Goal: Task Accomplishment & Management: Manage account settings

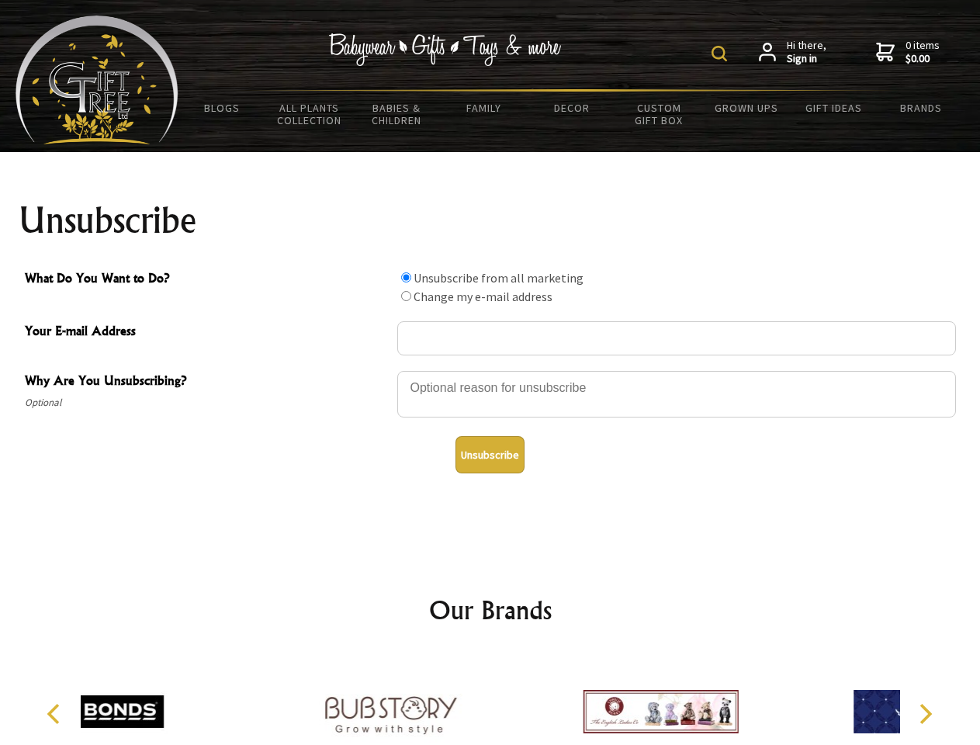
click at [722, 54] on img at bounding box center [720, 54] width 16 height 16
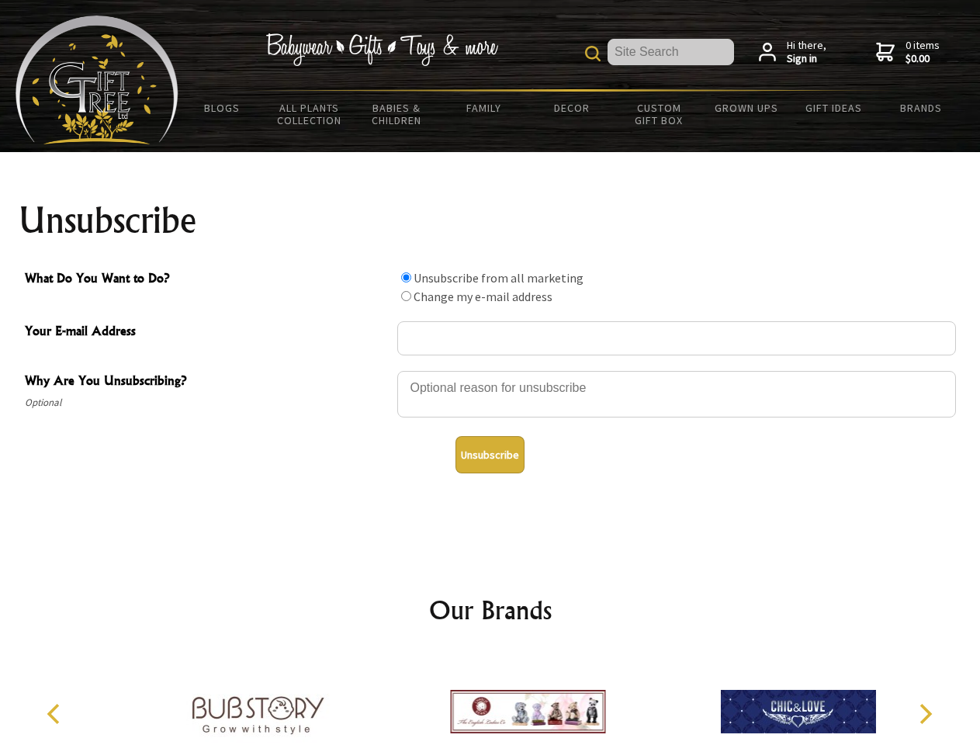
click at [491, 370] on div at bounding box center [676, 397] width 559 height 54
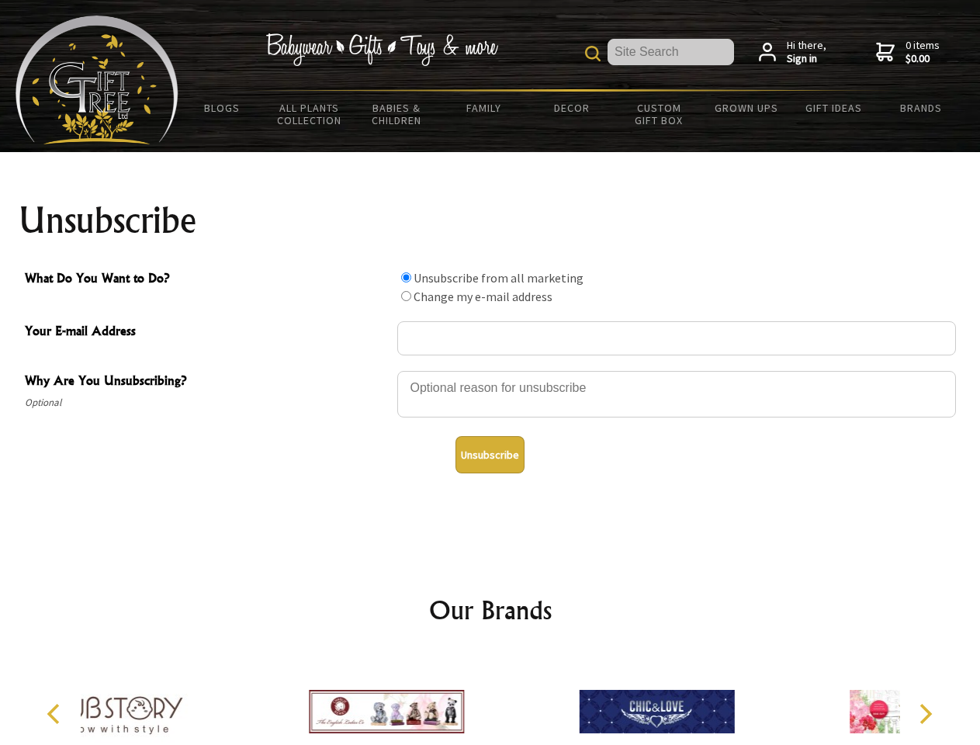
click at [406, 277] on input "What Do You Want to Do?" at bounding box center [406, 277] width 10 height 10
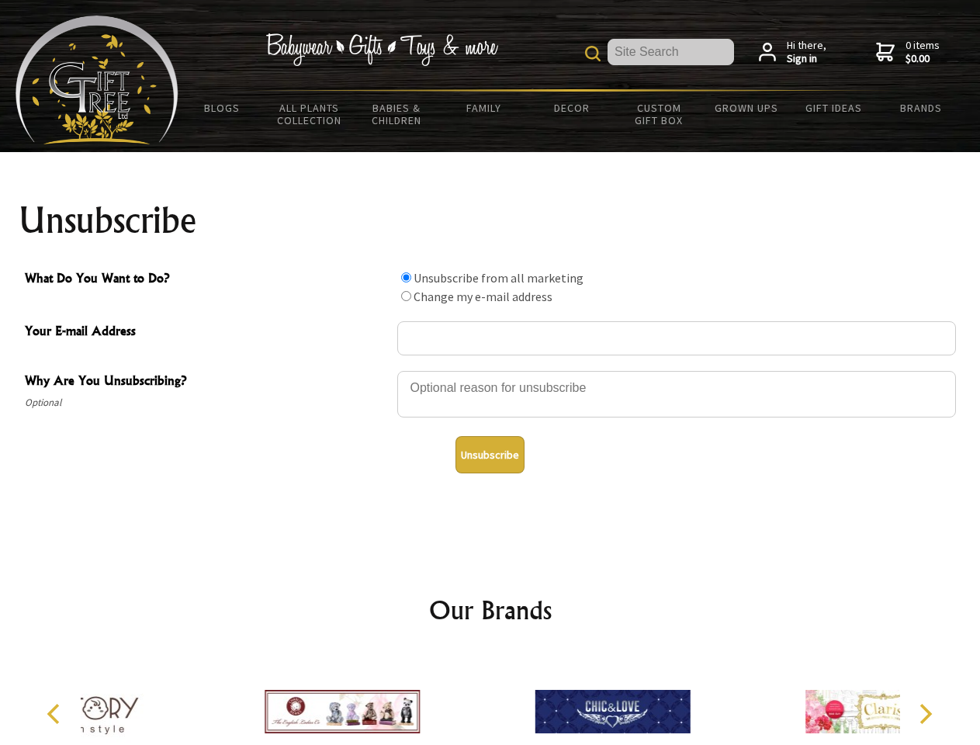
click at [406, 296] on input "What Do You Want to Do?" at bounding box center [406, 296] width 10 height 10
radio input "true"
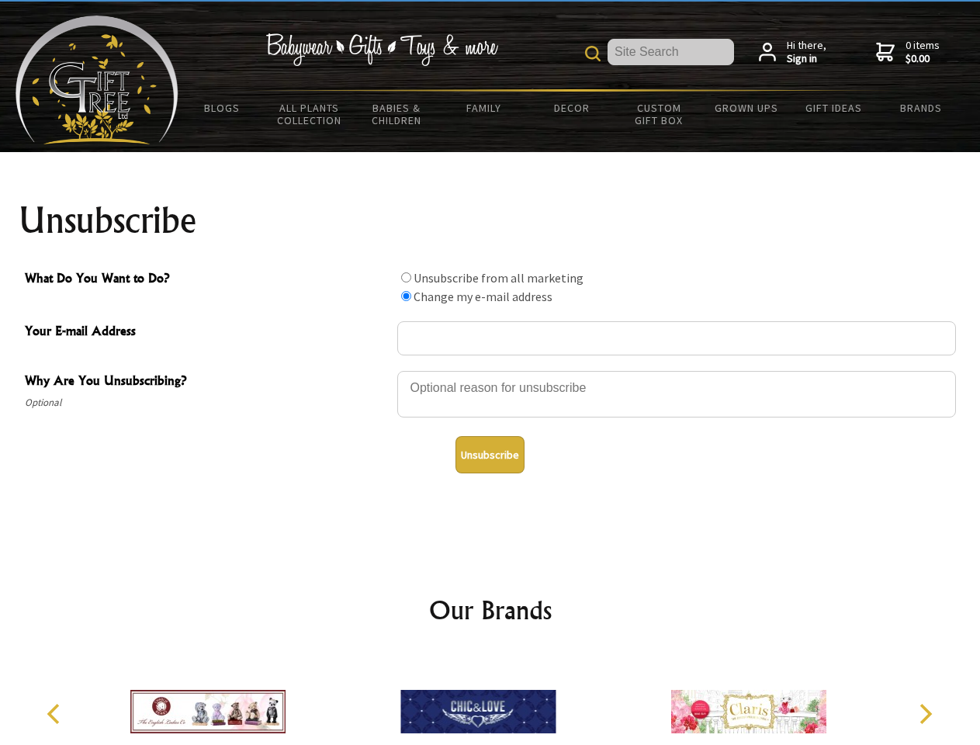
click at [490, 455] on button "Unsubscribe" at bounding box center [490, 454] width 69 height 37
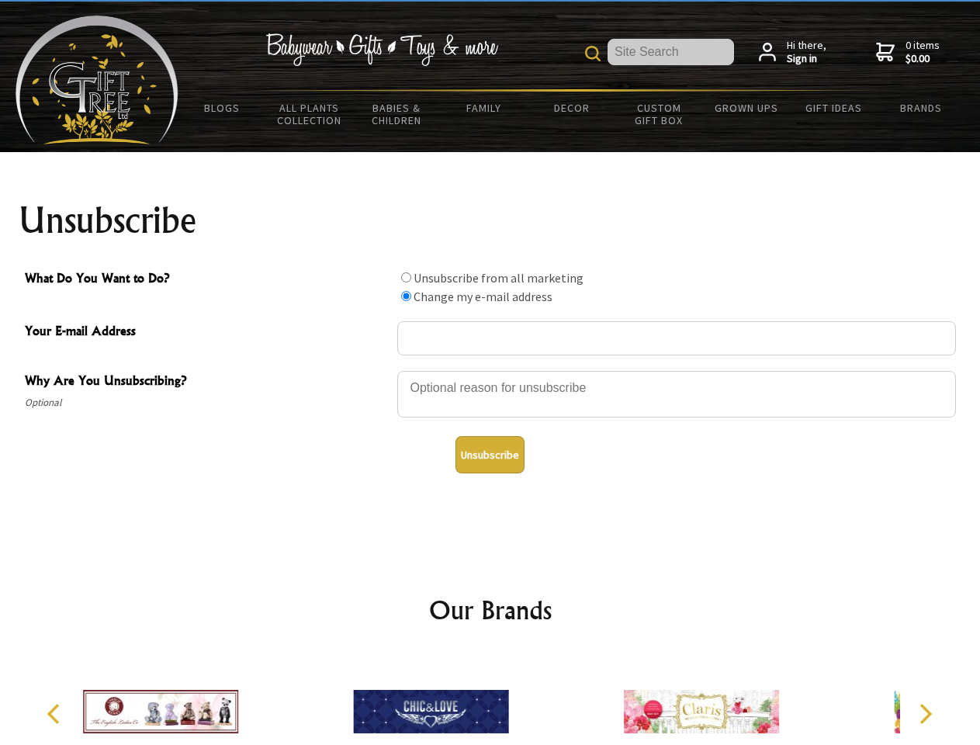
click at [491, 699] on img at bounding box center [430, 712] width 155 height 116
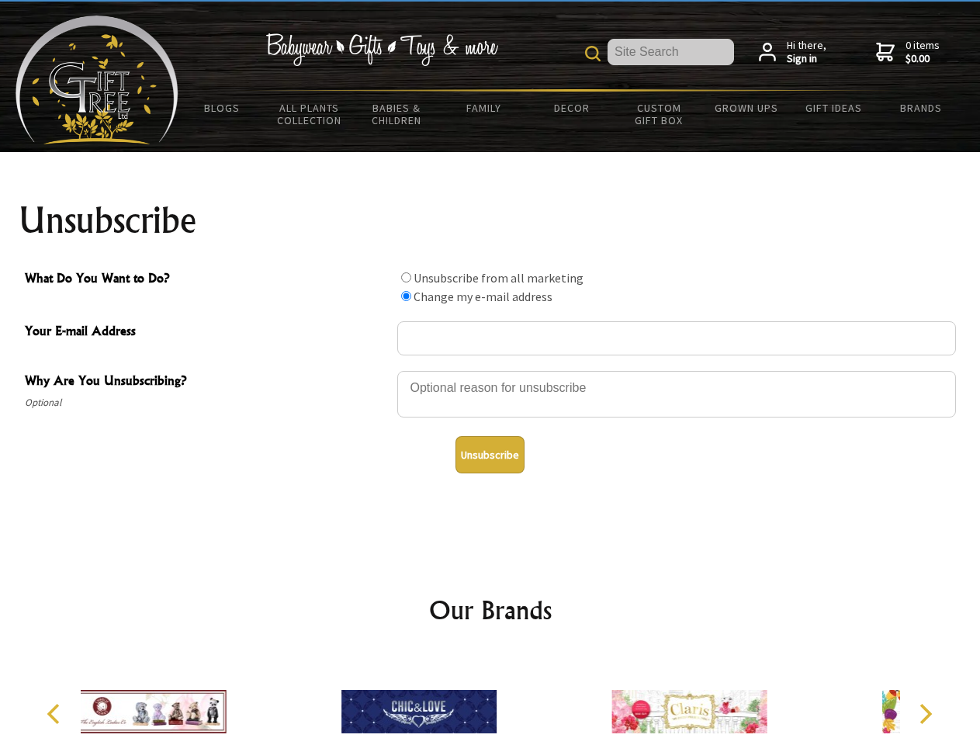
click at [56, 714] on icon "Previous" at bounding box center [55, 714] width 20 height 20
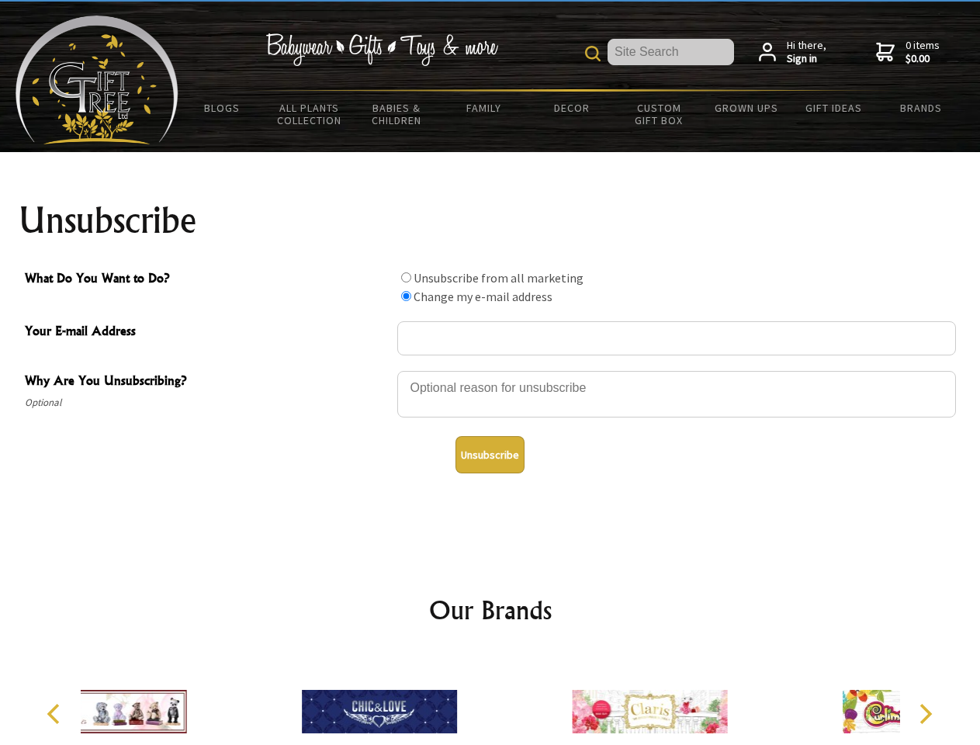
click at [925, 714] on icon "Next" at bounding box center [925, 714] width 20 height 20
